Goal: Communication & Community: Answer question/provide support

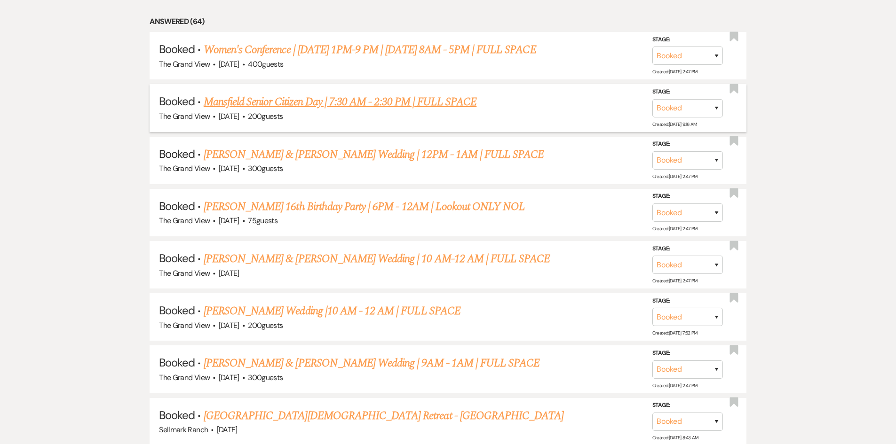
scroll to position [1034, 0]
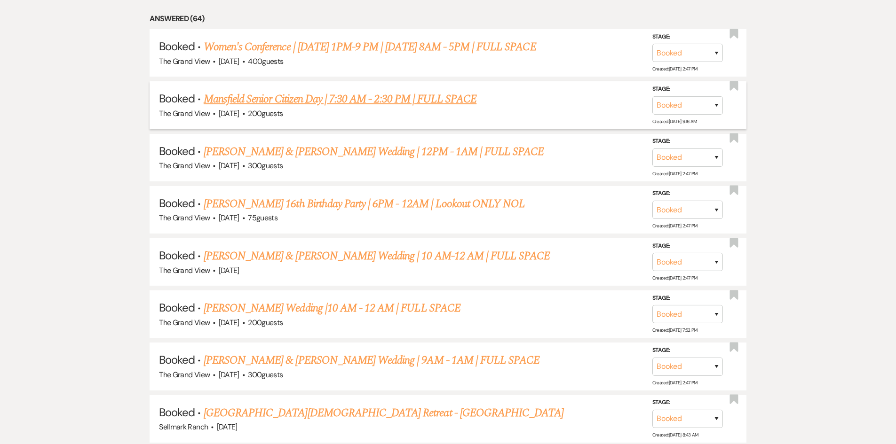
click at [305, 100] on link "Mansfield Senior Citizen Day | 7:30 AM - 2:30 PM | FULL SPACE" at bounding box center [340, 99] width 273 height 17
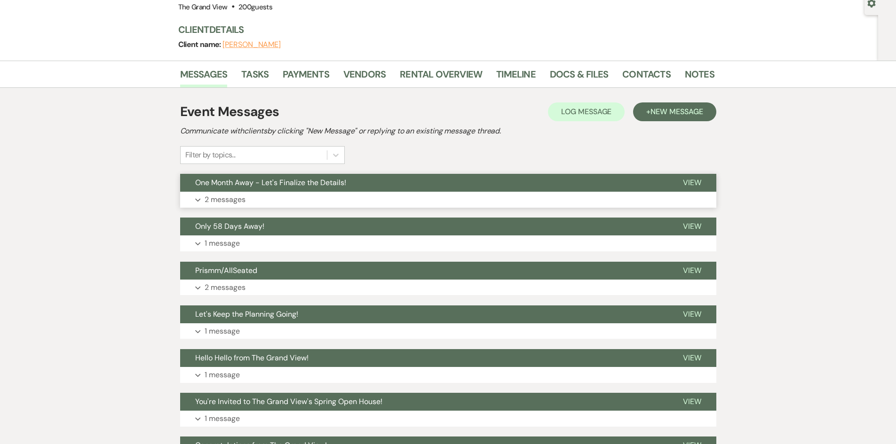
click at [315, 197] on button "Expand 2 messages" at bounding box center [448, 200] width 536 height 16
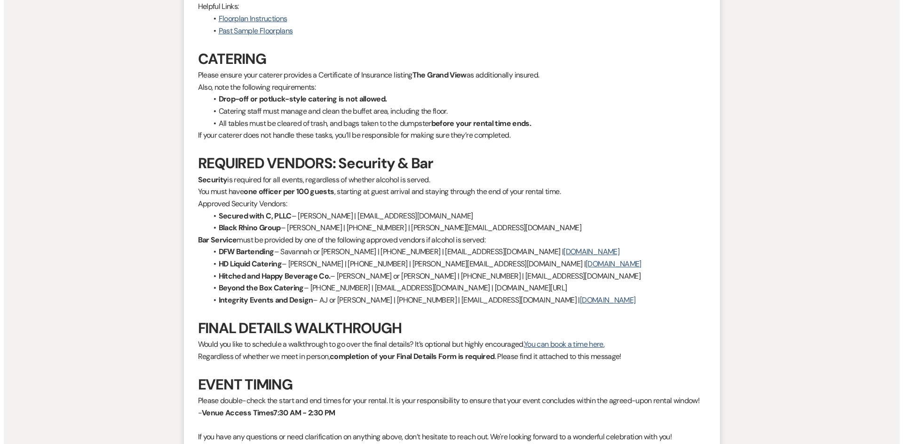
scroll to position [705, 0]
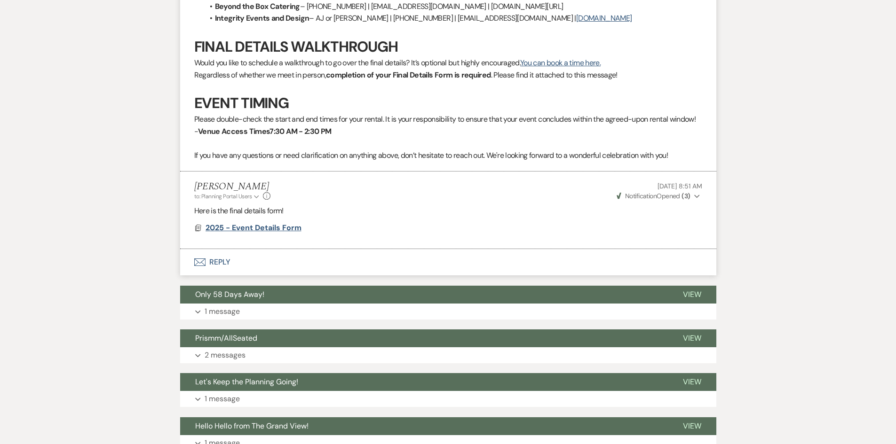
click at [250, 226] on span "2025 - Event Details Form" at bounding box center [254, 228] width 96 height 10
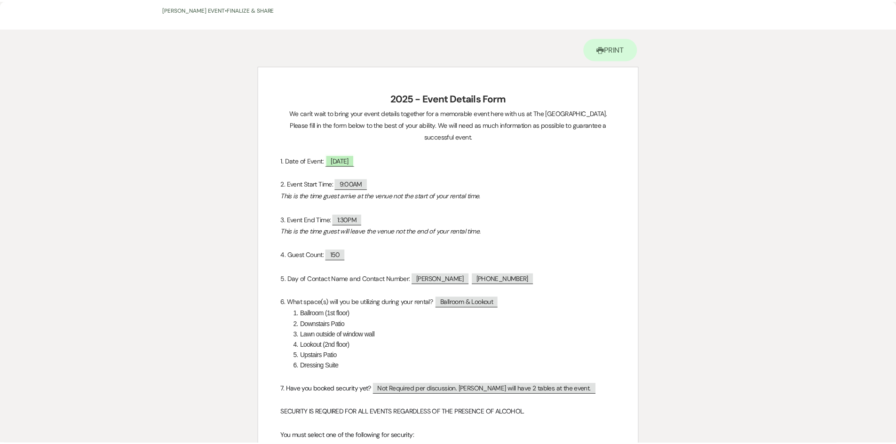
scroll to position [0, 0]
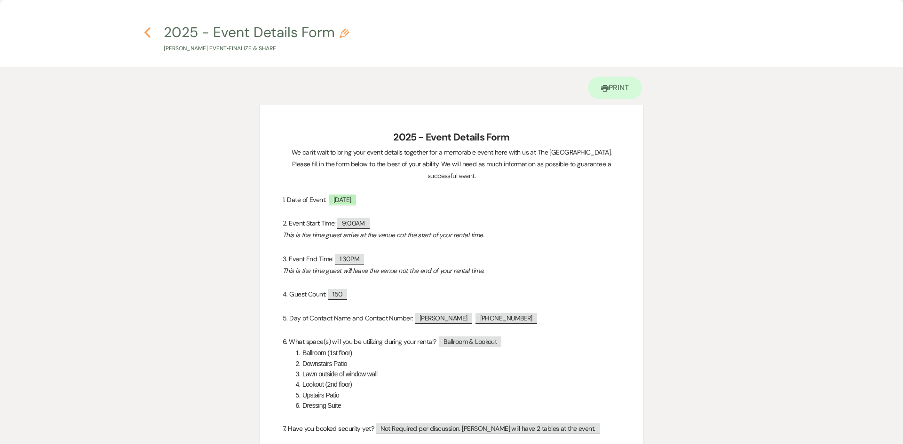
click at [145, 32] on use "button" at bounding box center [147, 32] width 6 height 10
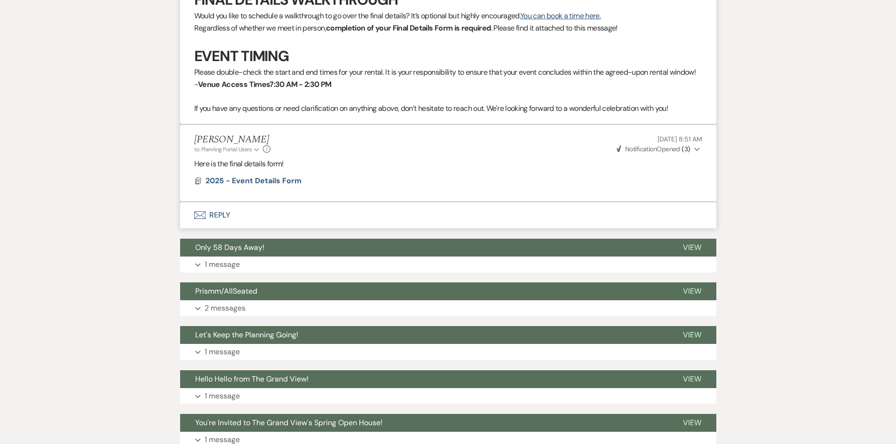
click at [269, 222] on button "Envelope Reply" at bounding box center [448, 215] width 536 height 26
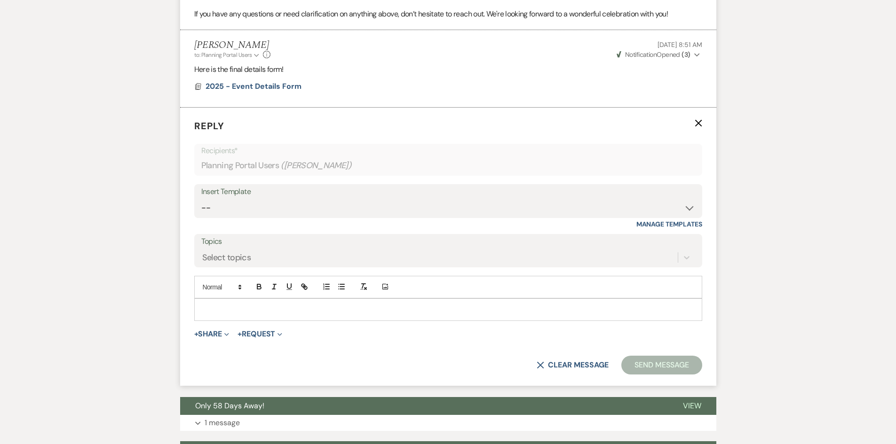
scroll to position [847, 0]
click at [260, 309] on p at bounding box center [448, 309] width 493 height 10
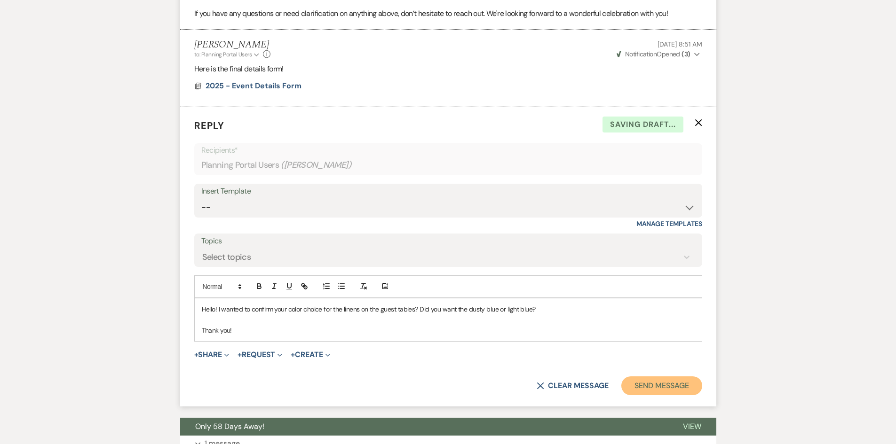
click at [638, 384] on button "Send Message" at bounding box center [661, 386] width 80 height 19
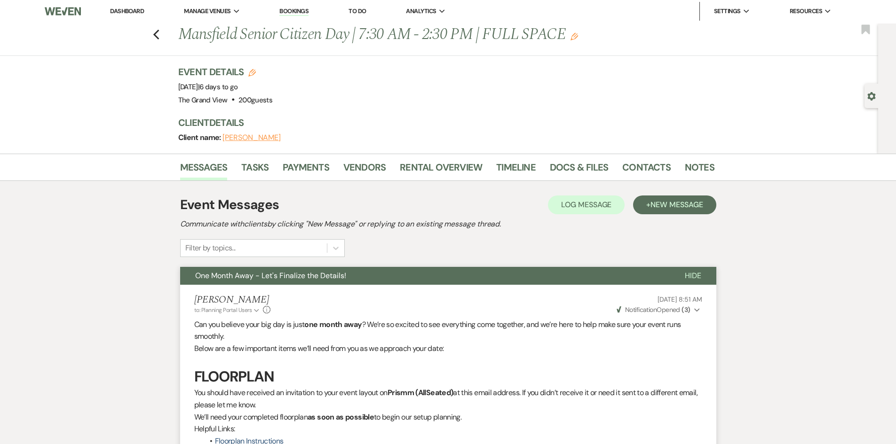
scroll to position [0, 0]
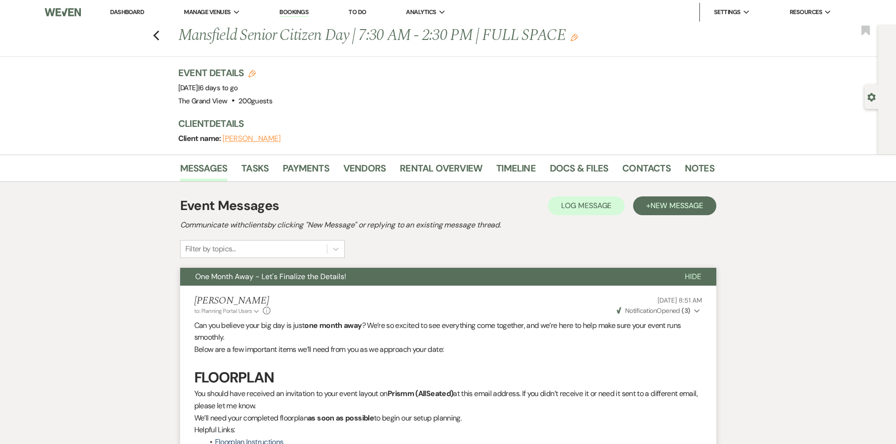
click at [125, 9] on link "Dashboard" at bounding box center [127, 12] width 34 height 8
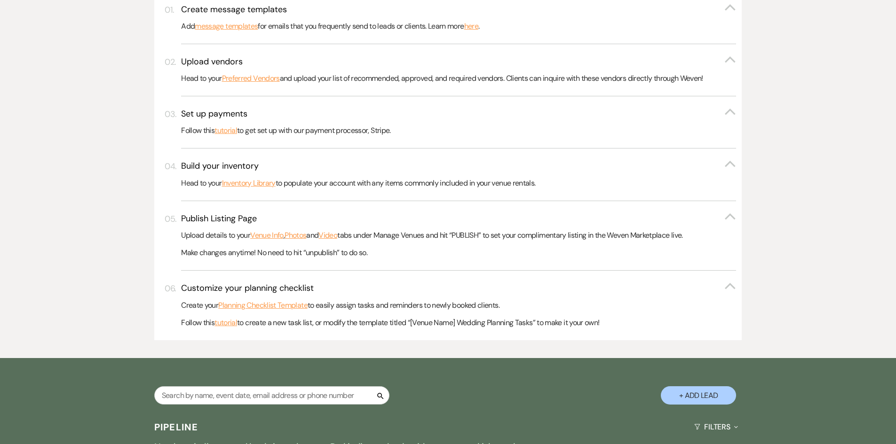
scroll to position [470, 0]
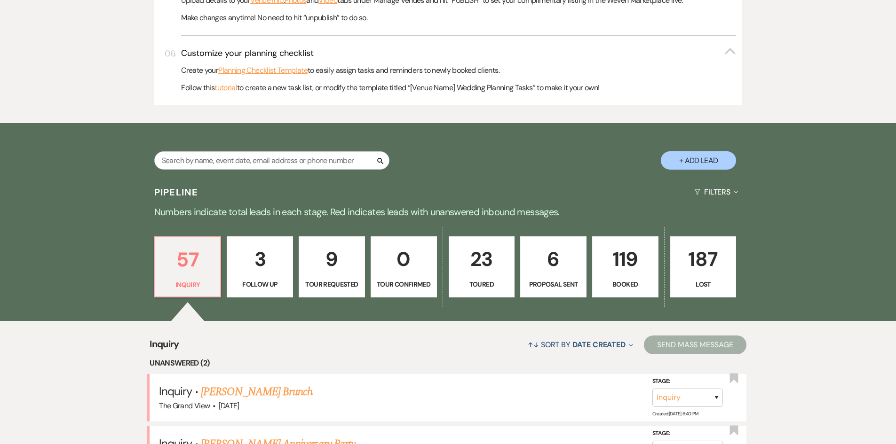
drag, startPoint x: 589, startPoint y: 253, endPoint x: 599, endPoint y: 253, distance: 9.9
click at [593, 253] on div "57 Inquiry 3 Follow Up 9 Tour Requested 0 Tour Confirmed 23 Toured 6 Proposal S…" at bounding box center [448, 273] width 677 height 96
click at [609, 258] on p "119" at bounding box center [625, 260] width 54 height 32
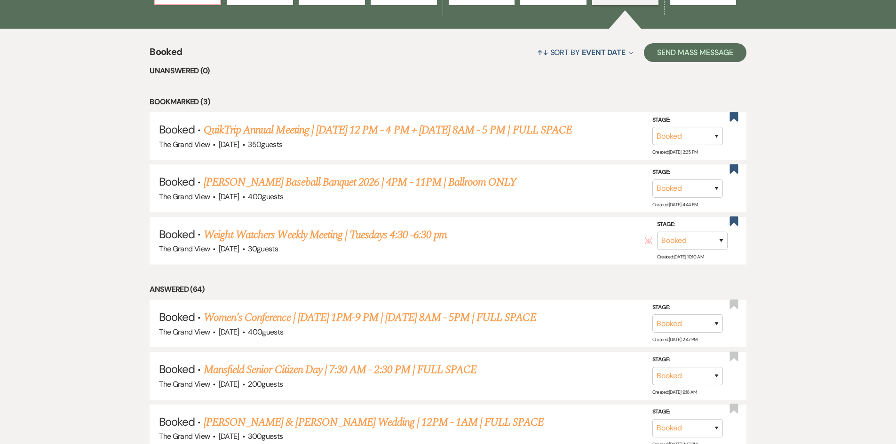
scroll to position [847, 0]
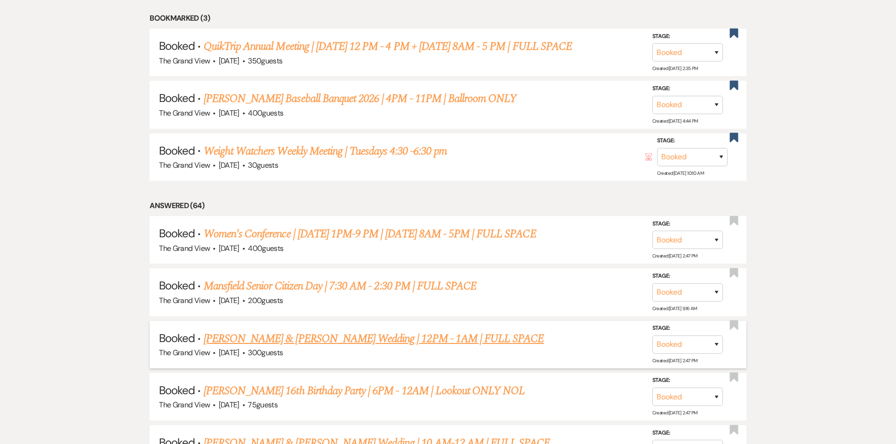
click at [269, 333] on link "[PERSON_NAME] & [PERSON_NAME] Wedding | 12PM - 1AM | FULL SPACE" at bounding box center [374, 339] width 341 height 17
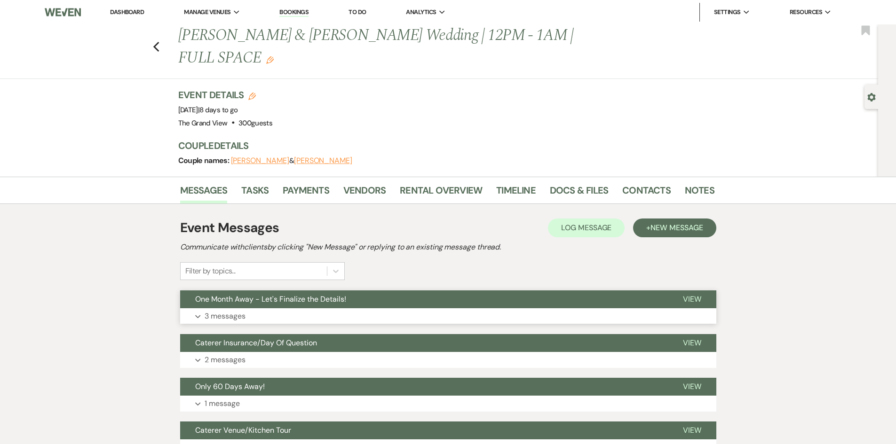
click at [252, 309] on button "Expand 3 messages" at bounding box center [448, 317] width 536 height 16
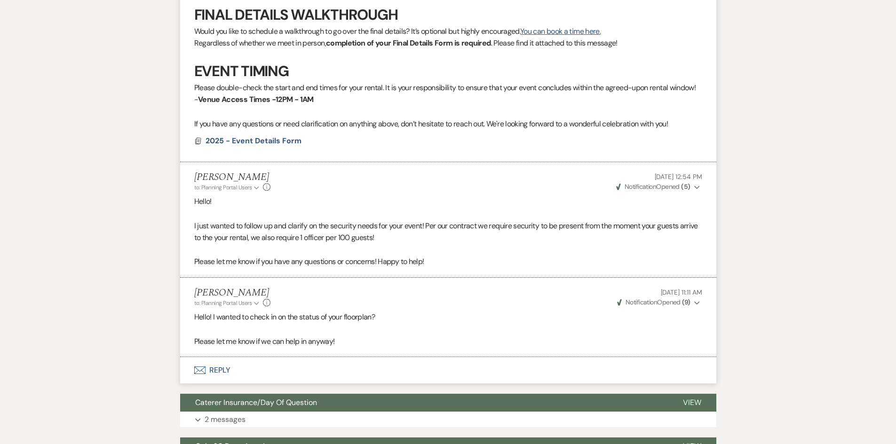
scroll to position [754, 0]
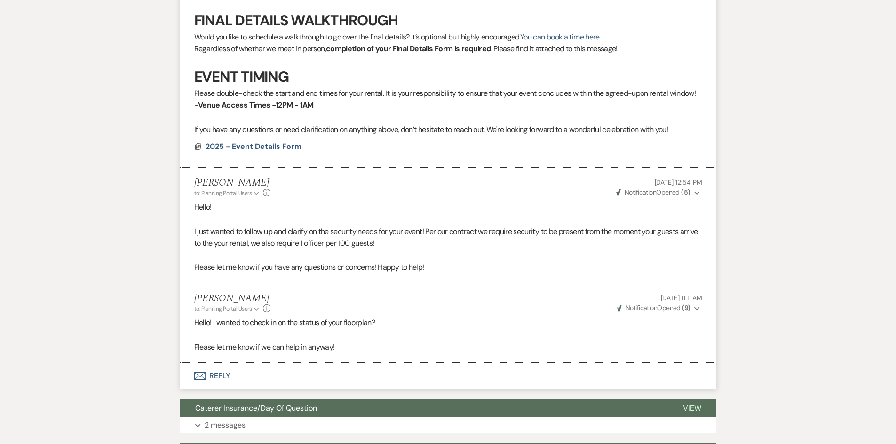
click at [743, 43] on div "Messages Tasks Payments Vendors Rental Overview Timeline Docs & Files Contacts …" at bounding box center [448, 88] width 896 height 1331
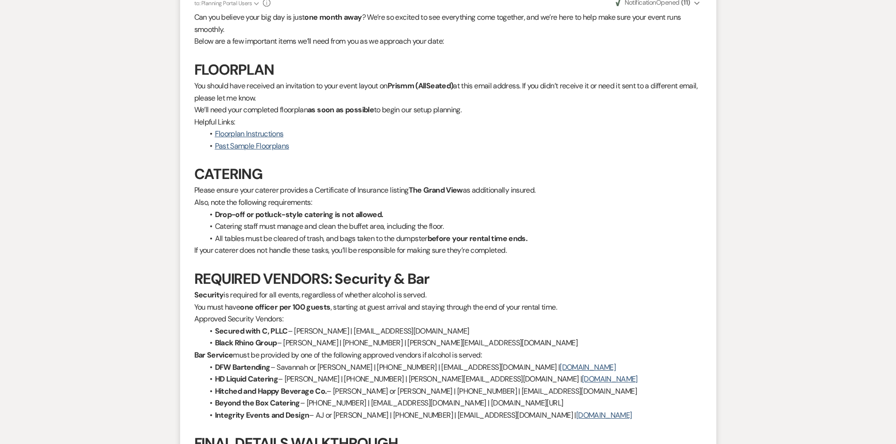
scroll to position [0, 0]
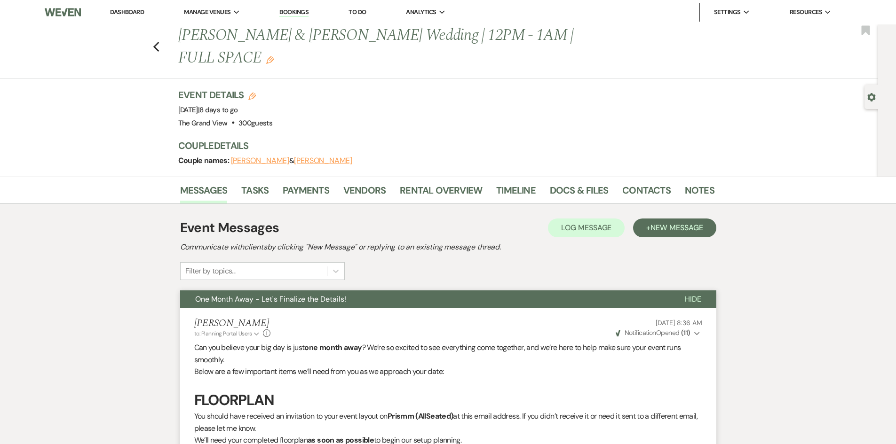
click at [132, 15] on link "Dashboard" at bounding box center [127, 12] width 34 height 8
